Goal: Check status: Check status

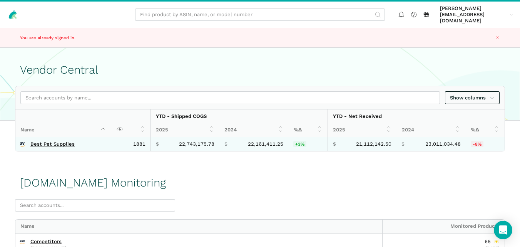
click at [60, 137] on td "Best Pet Supplies" at bounding box center [62, 144] width 95 height 14
click at [58, 141] on link "Best Pet Supplies" at bounding box center [52, 144] width 44 height 6
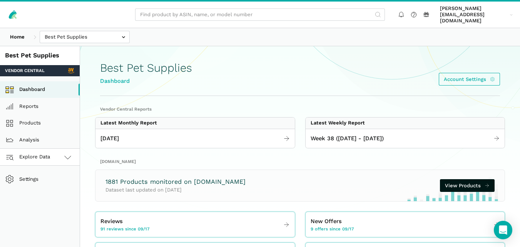
click at [55, 157] on link "Explore Data" at bounding box center [40, 157] width 80 height 17
click at [37, 187] on link "[DOMAIN_NAME]" at bounding box center [40, 190] width 80 height 17
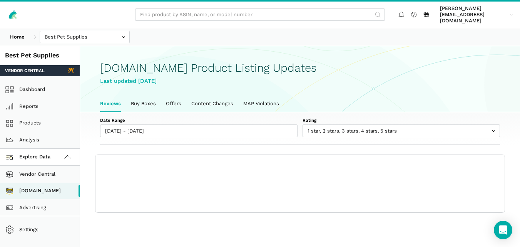
scroll to position [3, 0]
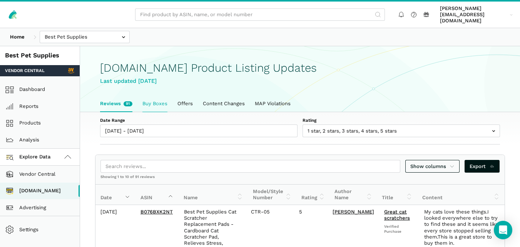
click at [155, 98] on link "Buy Boxes" at bounding box center [154, 103] width 35 height 16
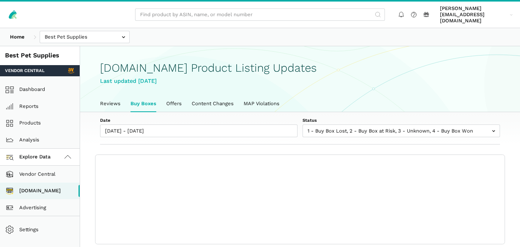
scroll to position [3, 0]
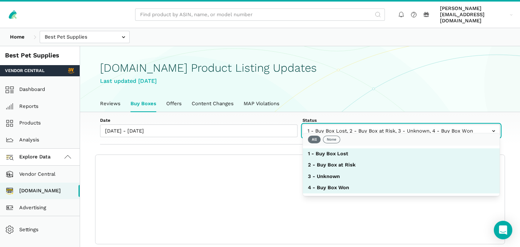
click at [350, 126] on input "text" at bounding box center [400, 130] width 197 height 13
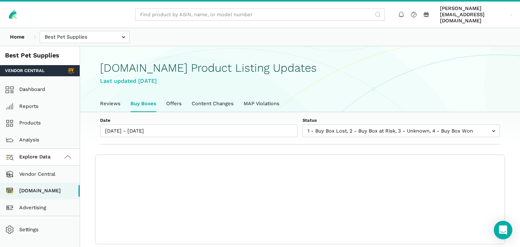
click at [277, 117] on label "Date" at bounding box center [198, 120] width 197 height 6
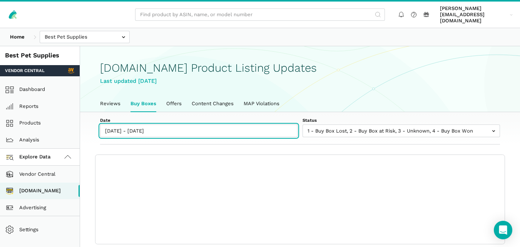
click at [277, 124] on input "09/17/2025 - 09/23/2025" at bounding box center [198, 130] width 197 height 13
type input "09/17/2025"
type input "09/23/2025"
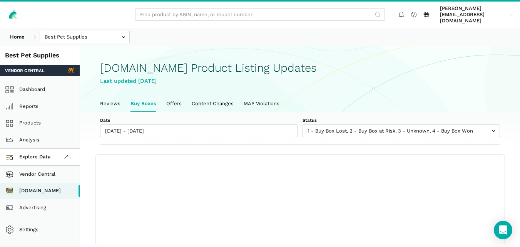
click at [278, 117] on label "Date" at bounding box center [198, 120] width 197 height 6
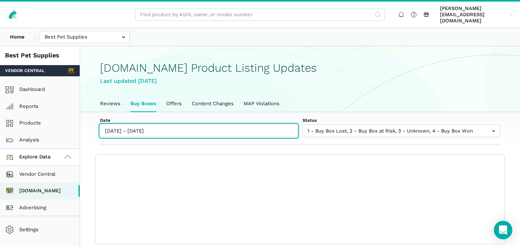
click at [278, 124] on input "09/17/2025 - 09/23/2025" at bounding box center [198, 130] width 197 height 13
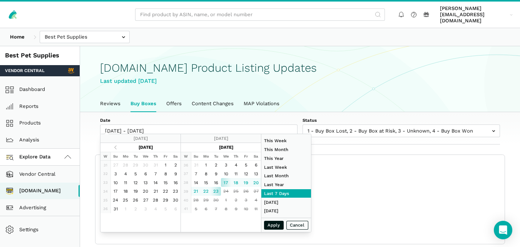
click at [282, 112] on div "Date 09/17/2025 - 09/23/2025 Status 1 - Buy Box Lost 2 - Buy Box at Risk 3 - Un…" at bounding box center [300, 128] width 440 height 33
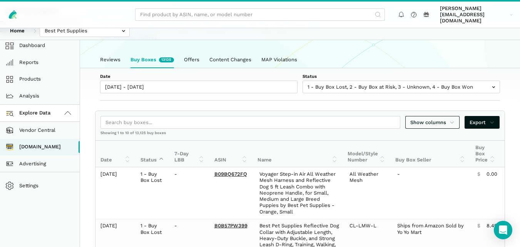
scroll to position [0, 0]
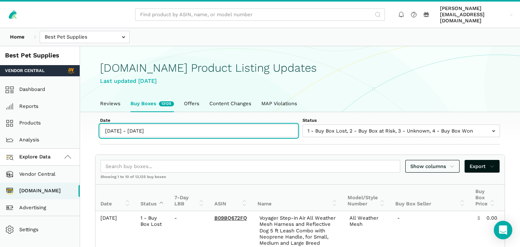
click at [155, 127] on input "09/17/2025 - 09/23/2025" at bounding box center [198, 130] width 197 height 13
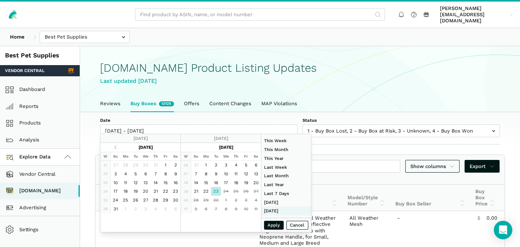
type input "09/07/2025"
type input "09/13/2025"
type input "07/01/2025"
type input "07/31/2025"
type input "09/23/2025"
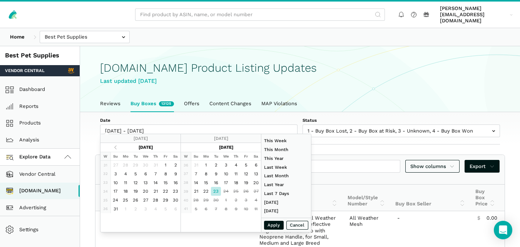
type input "09/23/2025"
click at [273, 224] on button "Apply" at bounding box center [274, 224] width 20 height 9
type input "09/23/2025 - 09/23/2025"
